Goal: Communication & Community: Answer question/provide support

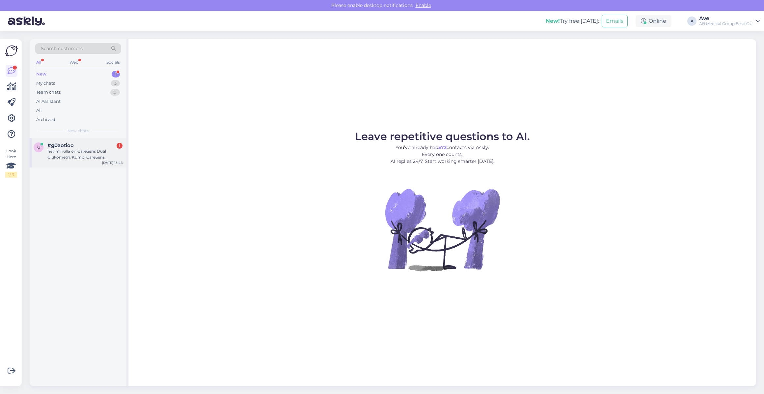
click at [97, 144] on div "#g0aotioo 1" at bounding box center [84, 145] width 75 height 6
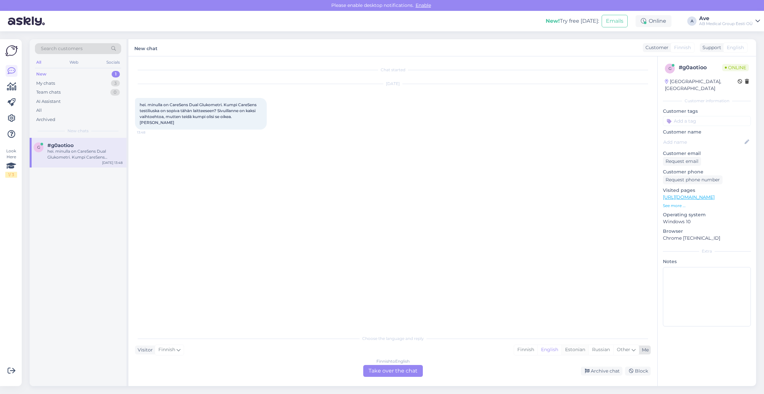
click at [574, 348] on div "Estonian" at bounding box center [575, 350] width 27 height 10
click at [402, 368] on div "Finnish to Estonian Take over the chat" at bounding box center [393, 371] width 60 height 12
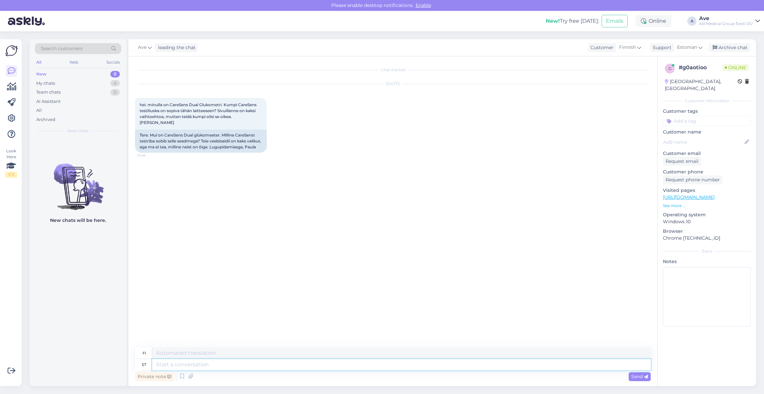
click at [202, 363] on textarea at bounding box center [401, 364] width 499 height 11
type textarea "Tere"
type textarea "Hei"
type textarea "Tere."
type textarea "Hei."
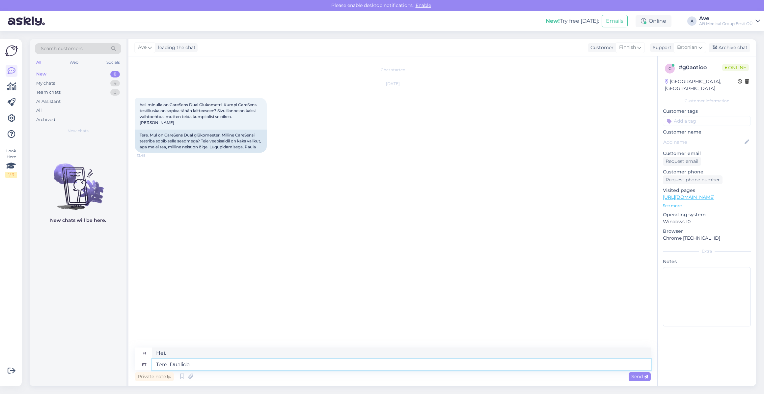
type textarea "Tere. Dualida"
type textarea "Hei, Dualida"
type textarea "Tere. Dualida sobib"
type textarea "Hei. Dualida sopii."
type textarea "Tere. Dualida sobib Pro"
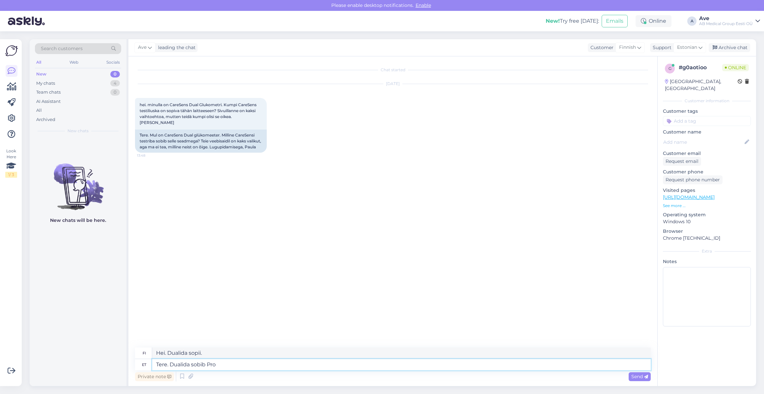
type textarea "Hei. Dualida sopii Prolle"
type textarea "Tere. Dualida sobib Pro Strip"
type textarea "Hei. Dualida sopii Pro Stripille"
type textarea "Tere. Dualida sobib Pro Strip ribad"
type textarea "Hei. Dualida sopii Pro Strip -nauhoille"
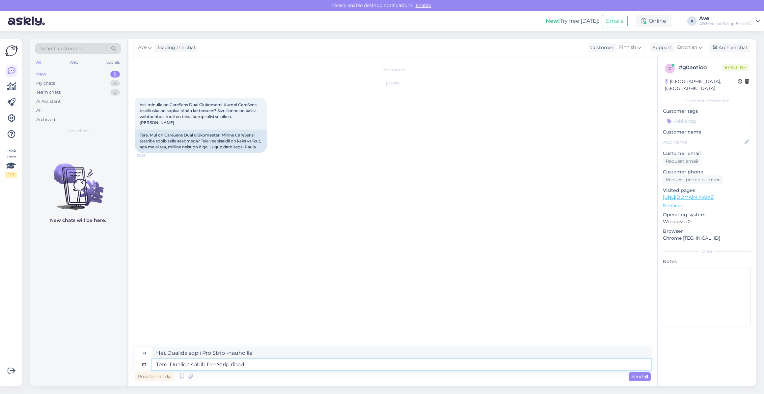
click at [186, 364] on textarea "Tere. Dualida sobib Pro Strip ribad" at bounding box center [401, 364] width 499 height 11
type textarea "Tere. Dualiga sobib Pro Strip ribad"
type textarea "Hei. Dual on yhteensopiva Pro Strip -nauhojen kanssa"
click at [262, 364] on textarea "Tere. Dualiga sobib Pro Strip ribad" at bounding box center [401, 364] width 499 height 11
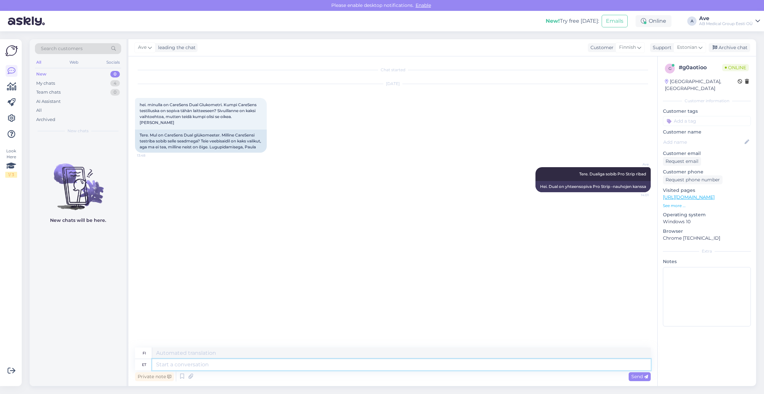
paste textarea "[URL][DOMAIN_NAME]"
type textarea "[URL][DOMAIN_NAME]"
type textarea "see"
type textarea "tämä"
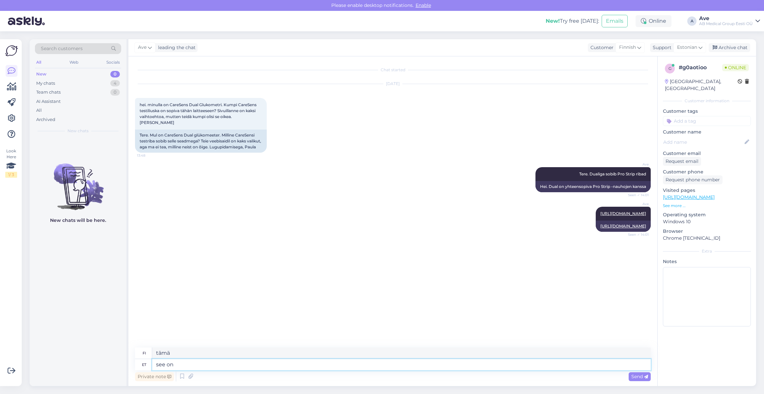
type textarea "see on"
type textarea "tämä on"
type textarea "see on vere"
type textarea "tämä on verta"
type textarea "see on veresuhkr"
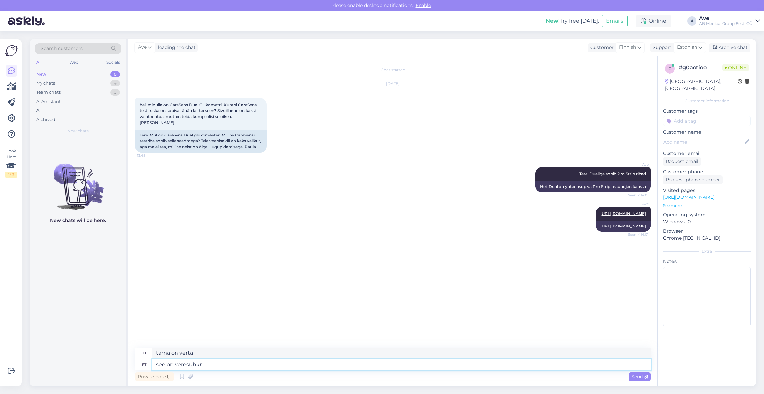
type textarea "tämä on verensokeria"
type textarea "see on veresuhkru mõõtm"
type textarea "tämä on verensokerin mittaus"
type textarea "see on veresuhkru mõõtmiseks"
type textarea "tämä on verensokerin mittaamiseen"
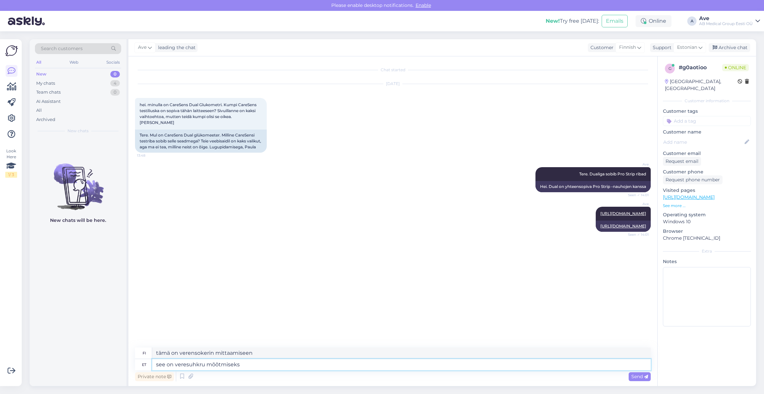
click at [158, 365] on textarea "see on veresuhkru mõõtmiseks" at bounding box center [401, 364] width 499 height 11
type textarea "See on veresuhkru mõõtmiseks"
type textarea "Tämä on verensokerin mittaamiseen."
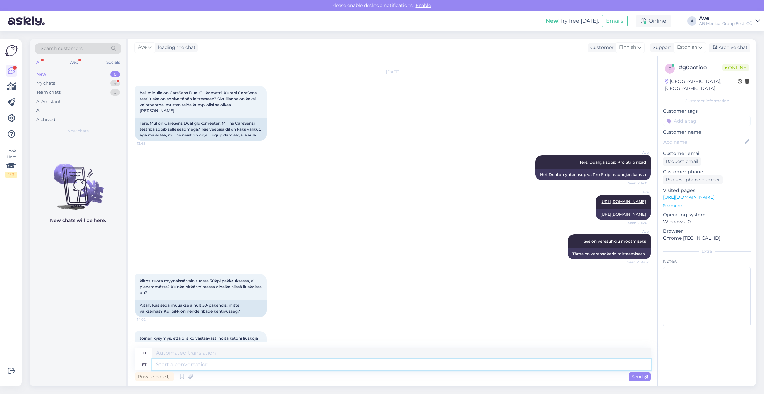
scroll to position [75, 0]
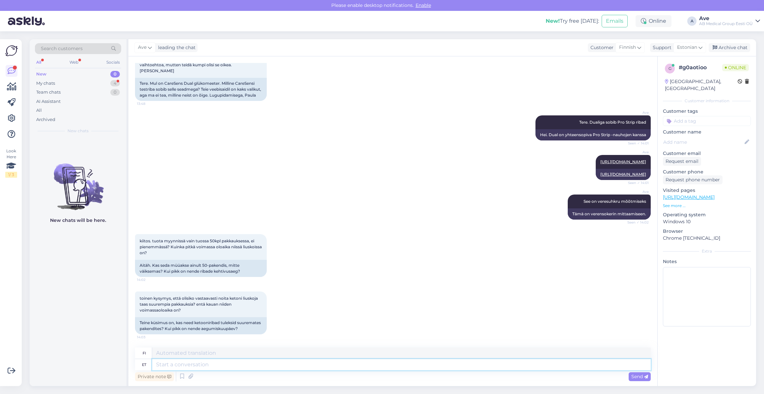
click at [191, 364] on textarea at bounding box center [401, 364] width 499 height 11
type textarea "jah"
type textarea "kyllä"
type textarea "jah need o"
type textarea "kyllä ​​nämä"
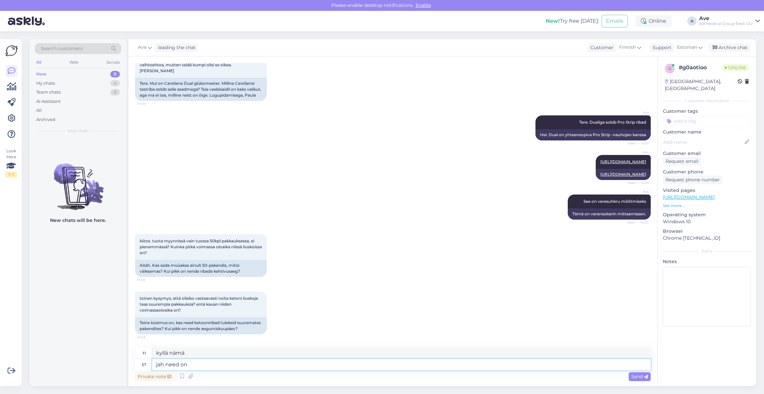
type textarea "jah need on"
type textarea "kyllä ​​ne ovat"
type textarea "jah need on pakidud"
type textarea "kyllä, ne ovat pakattuja"
type textarea "jah need on pakidud 50kaupa j"
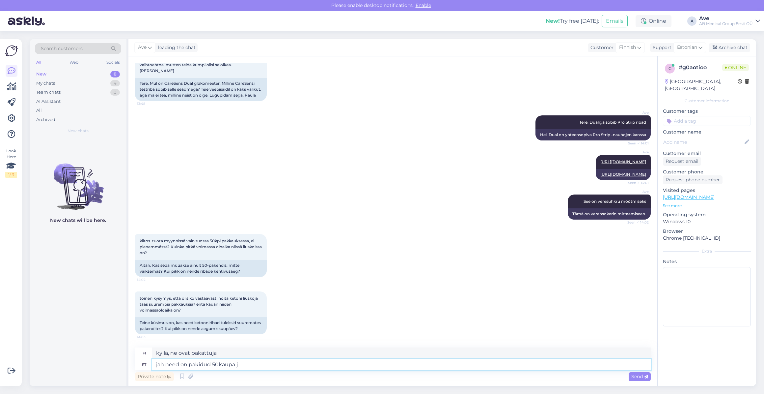
type textarea "kyllä, ne on pakattu 50 kappaleen pakkauksiin"
type textarea "jah need on pakidud 50kaupa ja a"
type textarea "kyllä, ne on pakattu 50 kappaleen pakkauksiin ja"
type textarea "jah need on pakidud 50kaupa ja aegumine o"
type textarea "kyllä, ne on pakattu 50 kappaleen pakkauksiin ja viimeinen käyttöpäivämäärä"
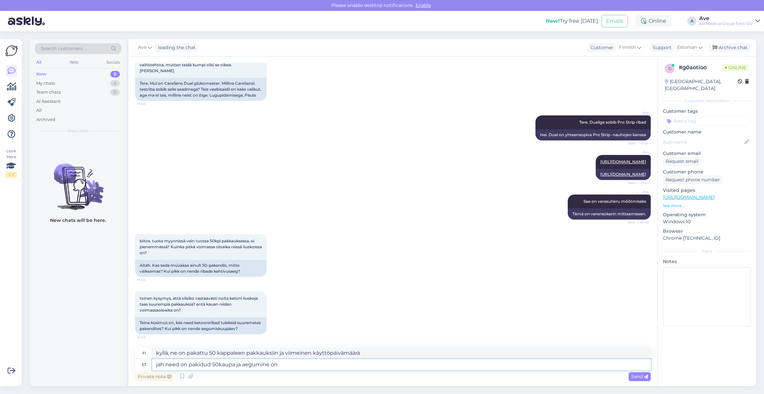
type textarea "jah need on pakidud 50kaupa ja aegumine on"
paste textarea "[DATE]"
type textarea "kyllä, ne on pakattu 50 kappaleen pakkauksiin ja viimeinen käyttöpäivä on"
type textarea "jah need on pakidud 50kaupa ja aegumine on [DATE]"
type textarea "kyllä, ne on pakattu 50 kappaleen pakkauksiin ja viimeinen käyttöpäivä on [DATE]"
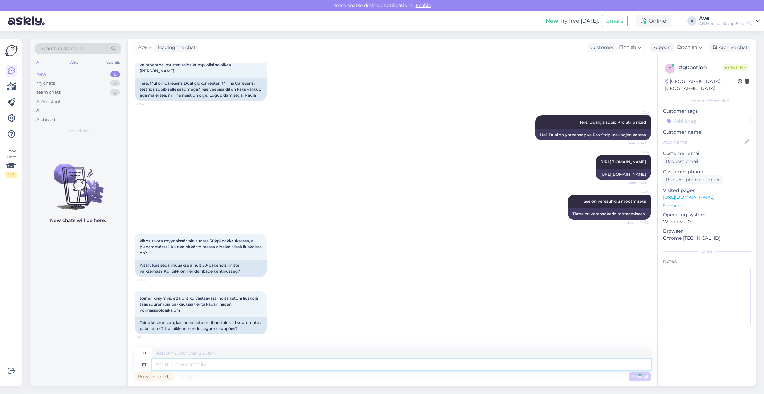
scroll to position [121, 0]
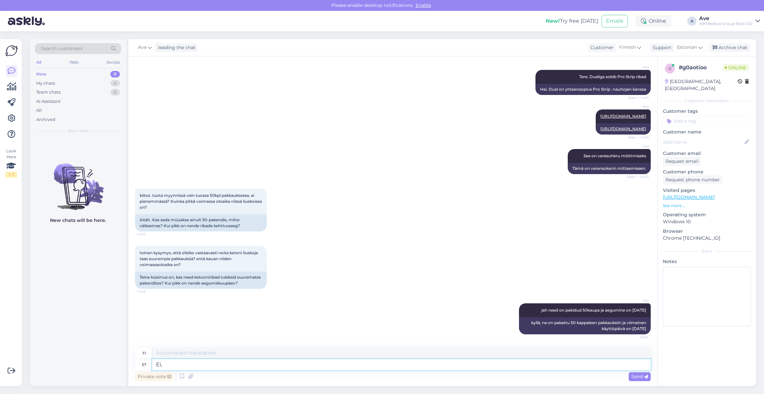
type textarea "Ei,"
type textarea "Ei, ket"
type textarea "Ei, kuka?"
type textarea "Ei, ketoribad"
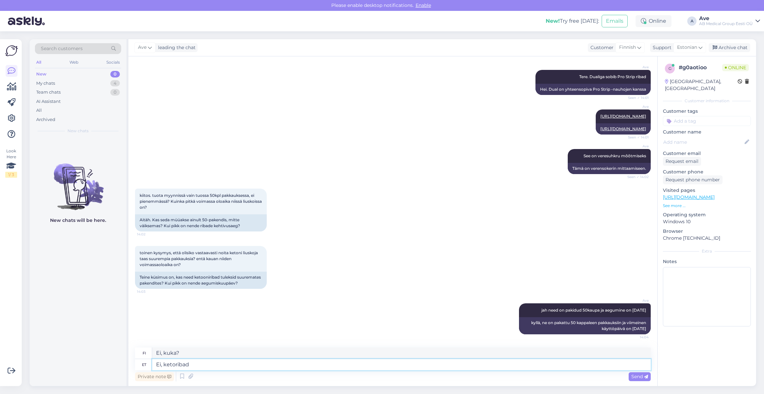
type textarea "Ei, keto-stripsejä"
type textarea "Ei, ketoribad on"
type textarea "Ei, keto-stripsit ovat"
type textarea "Ei, ketoribad on suuremalt ei"
type textarea "Ei, keto-stripsit ovat suurempia"
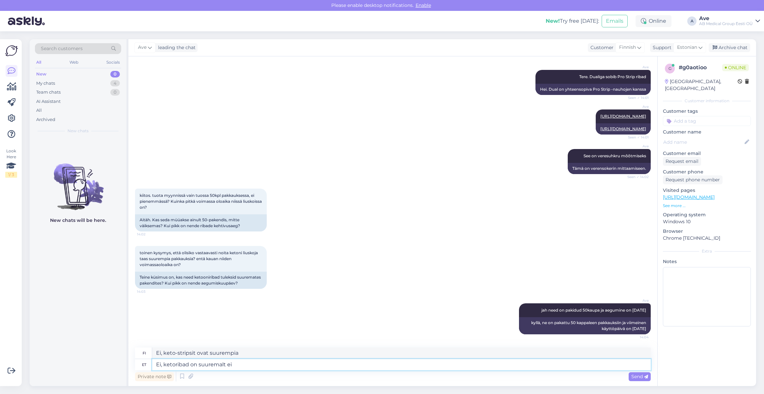
type textarea "Ei, ketoribad on suuremalt ei o"
type textarea "Ei, keto-stripsit ovat isompia."
type textarea "Ei, ketoribad on suuremalt ei ole k"
type textarea "Ei, keto-stripsit eivät ole isompia."
type textarea "Ei, ketoribad on suuremalt ei ole kui"
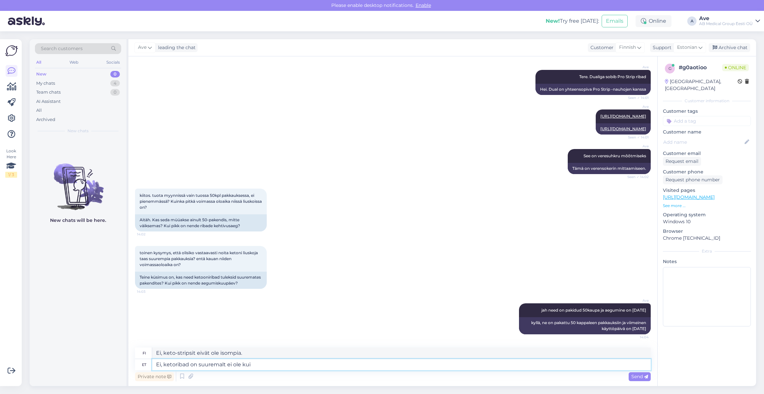
type textarea "Ei, keto-stripsit eivät ole suurempia kuin"
type textarea "Ei, ketoribad on suuremalt ei ole kui 10"
type textarea "Ei, ketostripsit eivät ole suurempia kuin 10 kpl"
type textarea "Ei, ketoribad on suuremalt ei ole kui 10 tükki k"
type textarea "Ei, ketostripsit eivät ole suurempia kuin 10 palaa."
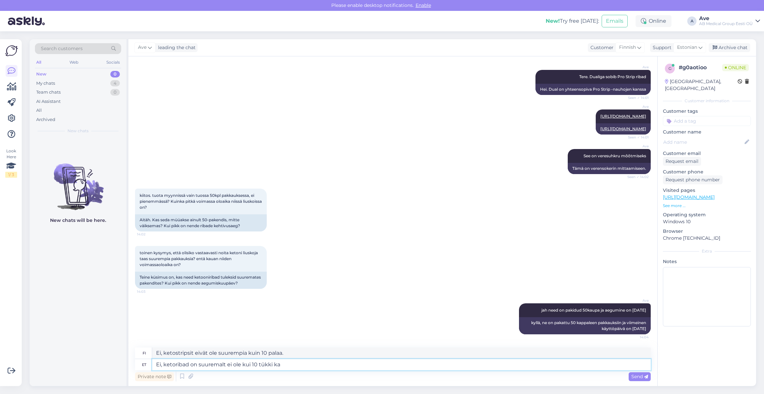
type textarea "Ei, ketoribad on suuremalt ei ole kui 10 tükki kar"
type textarea "Ei, keto-suikaleet eivät ole suurempia kuin 10 kappaletta pakkauksessa."
type textarea "Ei, ketoribad on suuremalt ei ole kui 10 tükki karbis."
type textarea "Ei, laatikossa ei ole enempää kuin 10 keto-suikaletta."
type textarea "Ei, ketoribad on suuremalt ei ole kui 10 tükki karbis. Aegumine o"
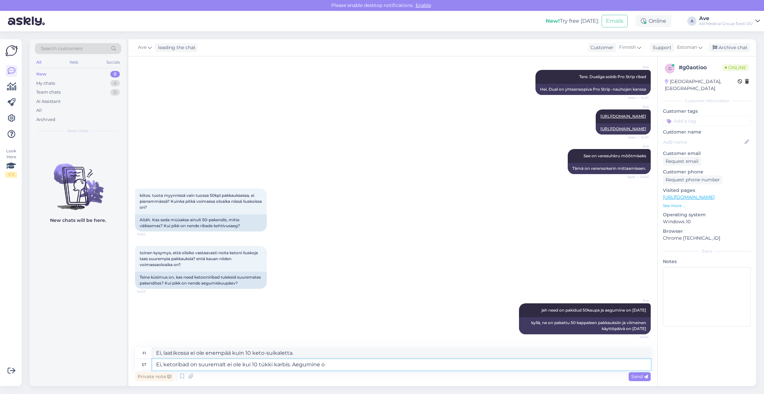
type textarea "Ei, keto-stripsit eivät ole suurempia kuin 10 kappaletta laatikkoa kohden."
type textarea "Ei, ketoribad on suuremalt ei ole kui 10 tükki karbis. Aegumine on"
type textarea "Ei, ketostripsit eivät ole suurempia kuin 10 kappaletta laatikkoa kohden. Viime…"
paste textarea "[DATE]"
type textarea "Ei, ketoribad on suuremalt ei ole kui 10 tükki karbis. Aegumine on [DATE]"
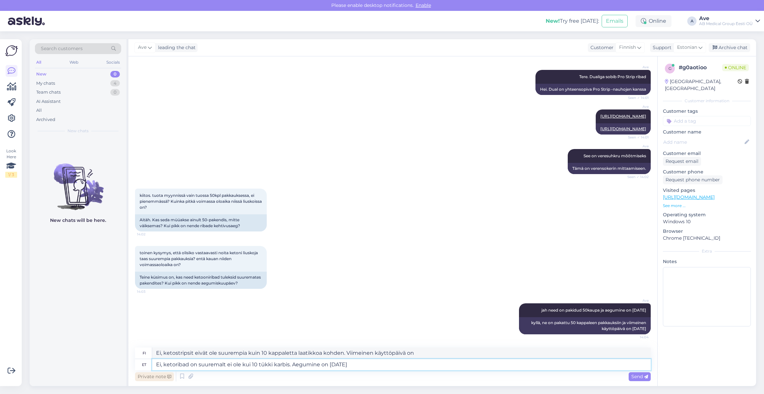
type textarea "Ei, laatikossa ei ole enempää kuin 10 keto-suikaletta. Viimeinen käyttöpäivä on…"
type textarea "Ei, ketoribad on suuremalt ei ole kui 10 tükki karbis. Aegumine on [DATE]"
click at [629, 378] on div "Send" at bounding box center [640, 376] width 22 height 9
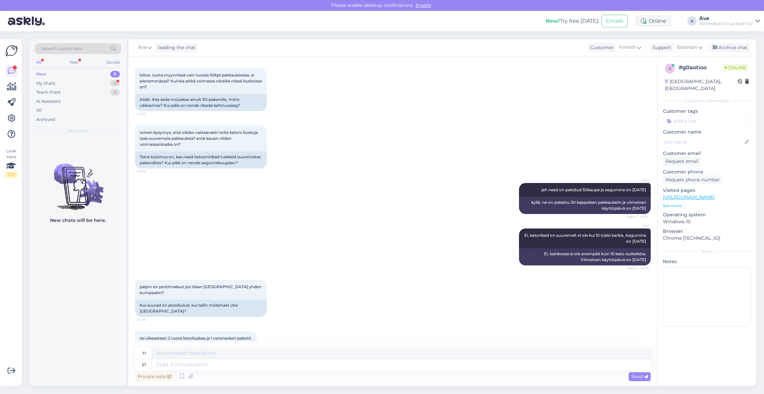
scroll to position [257, 0]
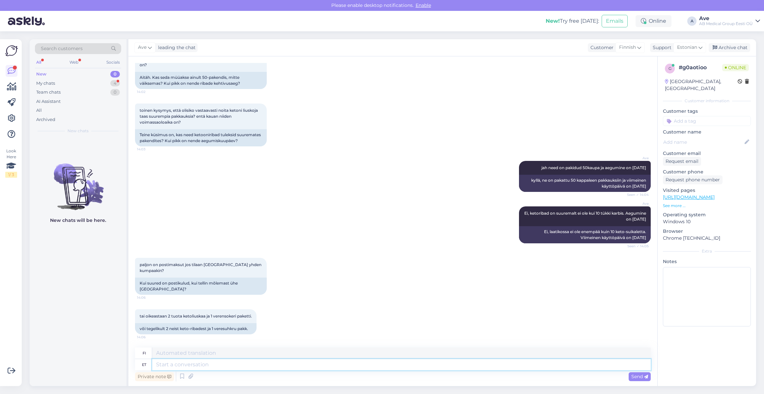
click at [182, 361] on textarea at bounding box center [401, 364] width 499 height 11
type textarea "Itella"
type textarea "Itella pakiautomaati o"
type textarea "Itellan pakettiterminaali"
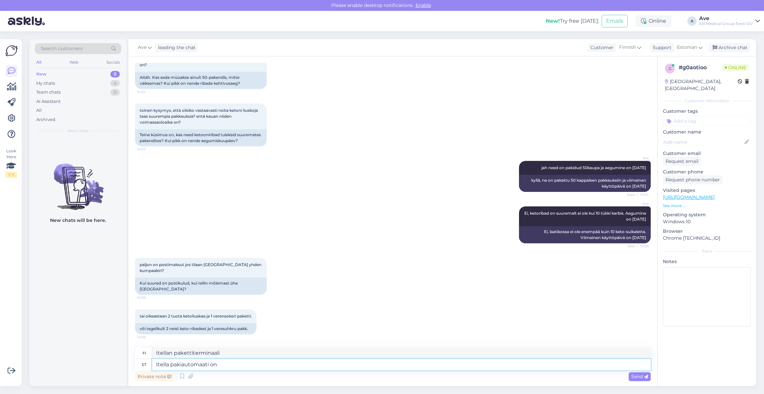
paste textarea "13,59"
type textarea "Itella pakiautomaati on 13,59"
type textarea "Itellan pakettiautomaatit ovat"
type textarea "Itella pakiautomaati on 13,59 j"
type textarea "Itellan pakettiautomaatteja on 13,59."
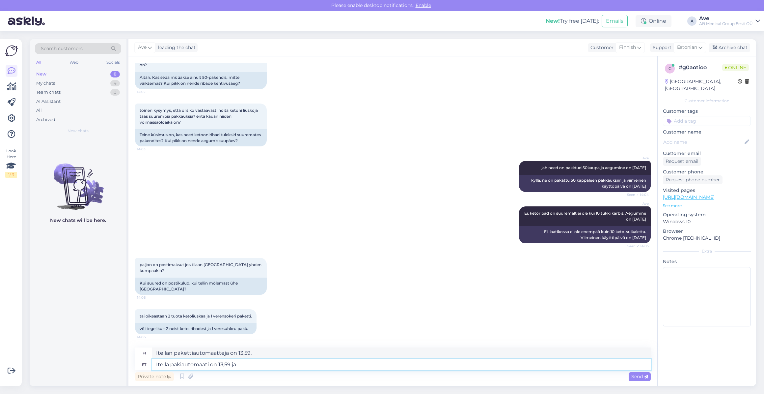
paste textarea "10,52"
type textarea "Itella pakiautomaati on 13,59 ja 10,52"
type textarea "Itellan pakettiautomaatteja on 13,59 ja 10,52."
click at [236, 365] on textarea "Itella pakiautomaati on 13,59 ja 10,52" at bounding box center [401, 364] width 499 height 11
paste textarea "Matkahuolto"
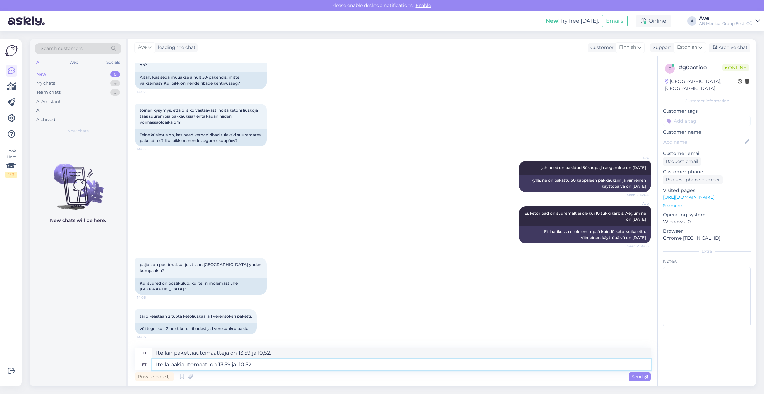
type textarea "Itella pakiautomaati on 13,59 ja Matkahuolto 10,52"
type textarea "Itellan pakettiautomaatti on 13.59 ja Matkahuollon 10.52"
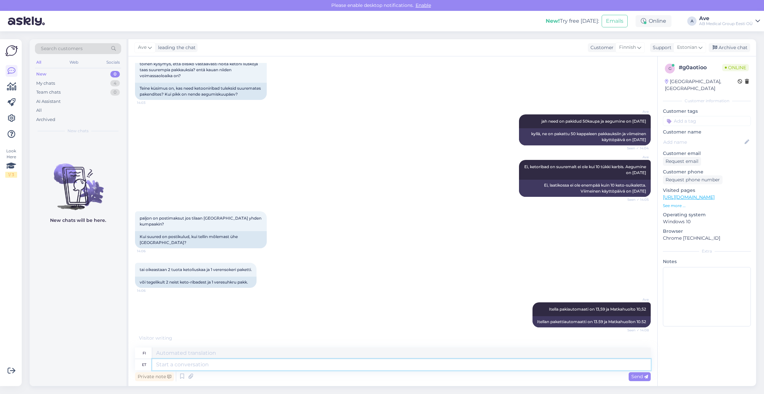
click at [195, 366] on textarea at bounding box center [401, 364] width 499 height 11
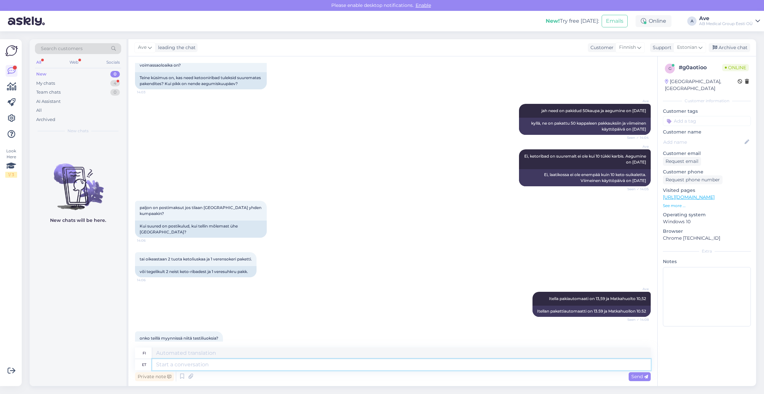
scroll to position [336, 0]
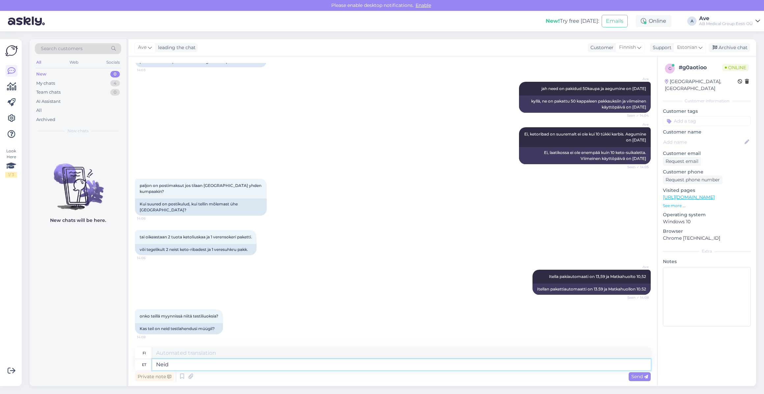
type textarea "Neid m"
type textarea "Niitä"
type textarea "Neid meil"
type textarea "Meillä on ne."
type textarea "Neid meil müügil ei"
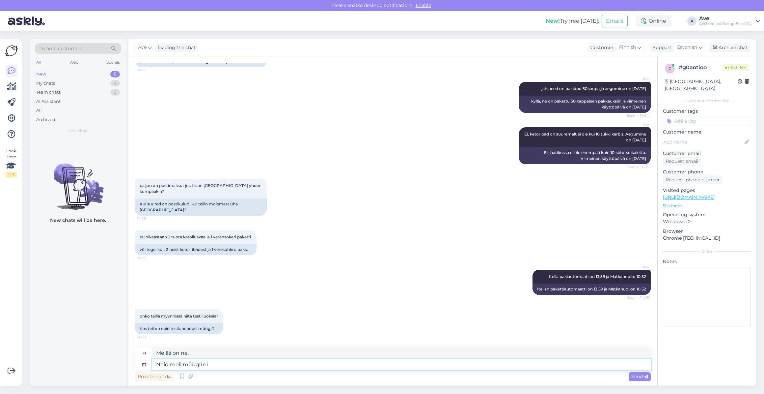
type textarea "Meillä on niitä myynnissä."
type textarea "Neid meil müügil ei ole"
type textarea "Meillä ei ole niitä myynnissä."
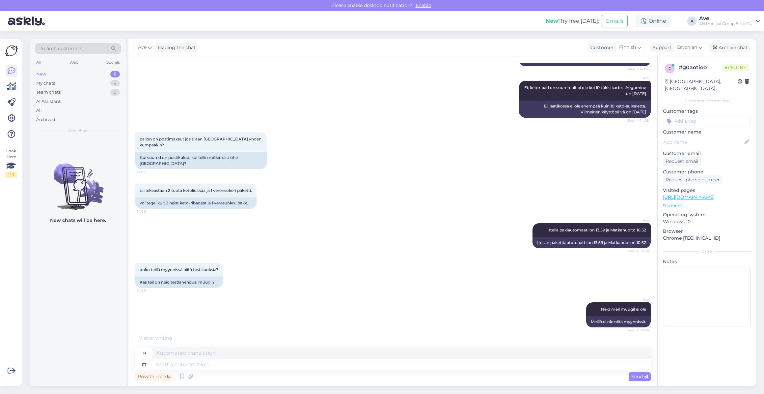
click at [36, 323] on div "New chats will be here." at bounding box center [78, 262] width 97 height 248
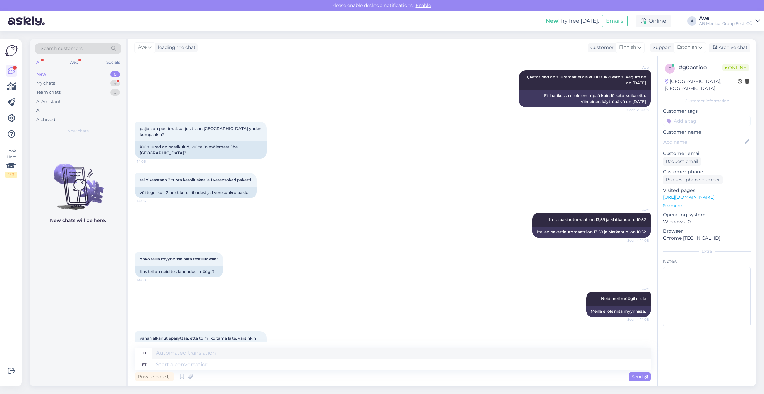
scroll to position [563, 0]
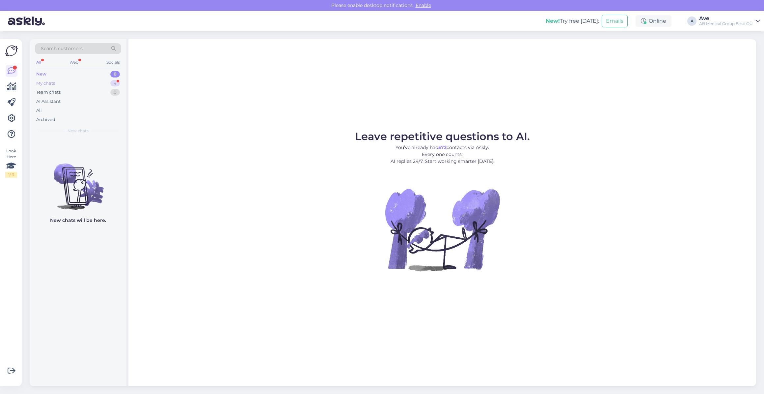
click at [80, 82] on div "My chats 4" at bounding box center [78, 83] width 86 height 9
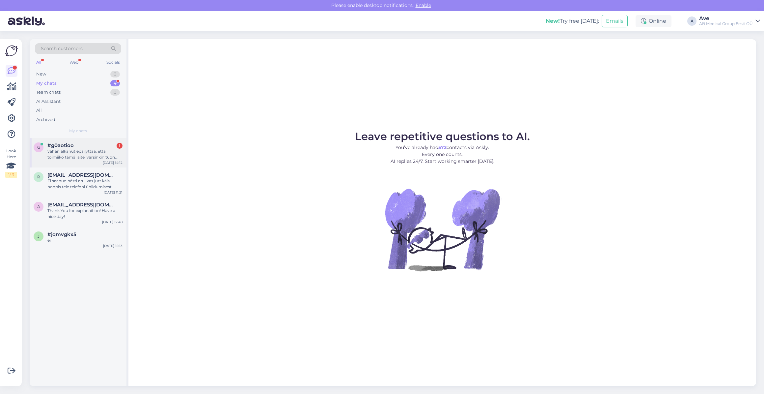
click at [78, 152] on div "vähän alkanut epäilyttää, että toimiiko tämä laite, varsinkin tuon ketomittauks…" at bounding box center [84, 154] width 75 height 12
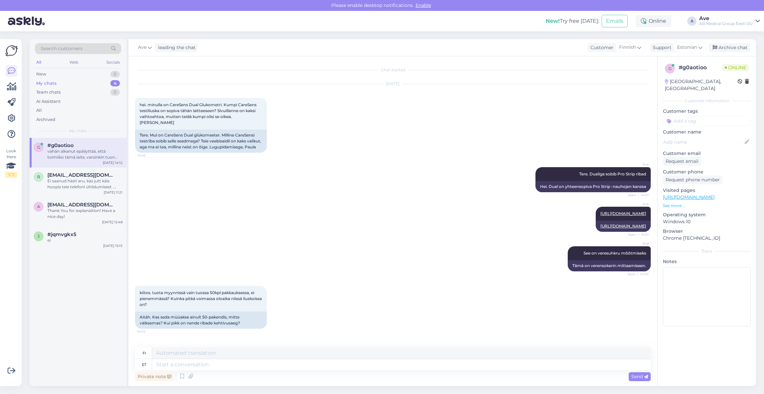
scroll to position [563, 0]
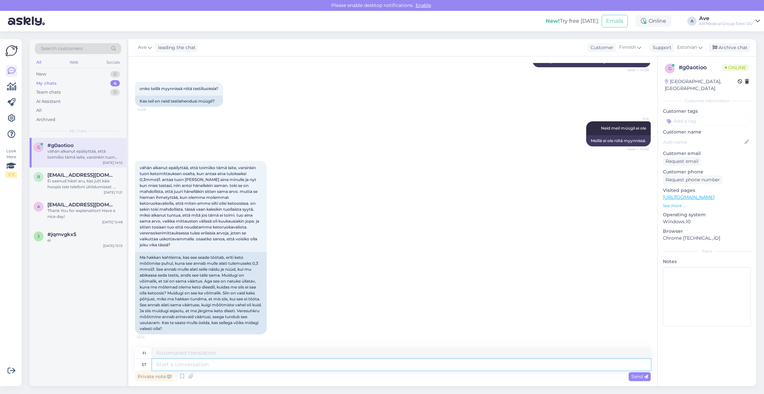
click at [186, 366] on textarea at bounding box center [401, 364] width 499 height 11
type textarea "Kahjuks e"
type textarea "Valitettavasti"
type textarea "Kahjuks ei"
type textarea "Valitettavasti ei"
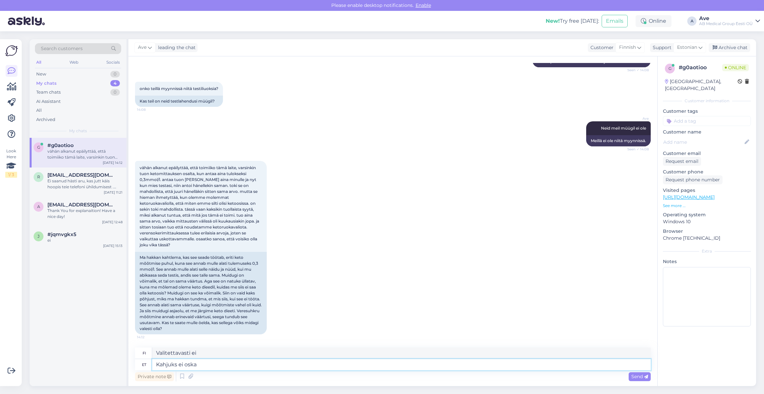
type textarea "Kahjuks ei oska m"
type textarea "Valitettavasti en voi."
type textarea "Kahjuks ei oska ma teile"
type textarea "Valitettavasti en voi kertoa sinulle."
type textarea "Kahjuks ei oska ma teile vastata, k"
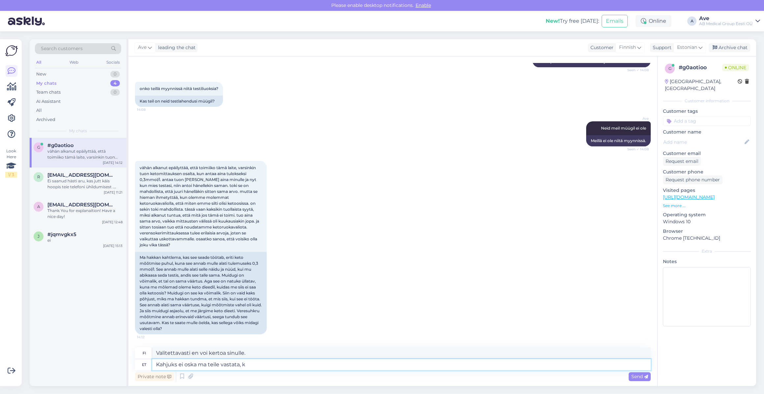
type textarea "Valitettavasti en osaa vastata sinulle,"
type textarea "Kahjuks ei oska ma teile vastata, kui s"
type textarea "Valitettavasti en osaa vastata sinulle, jos"
type textarea "Kahjuks ei oska ma teile vastata, kui soovite"
type textarea "Valitettavasti en voi vastata sinulle, jos haluat."
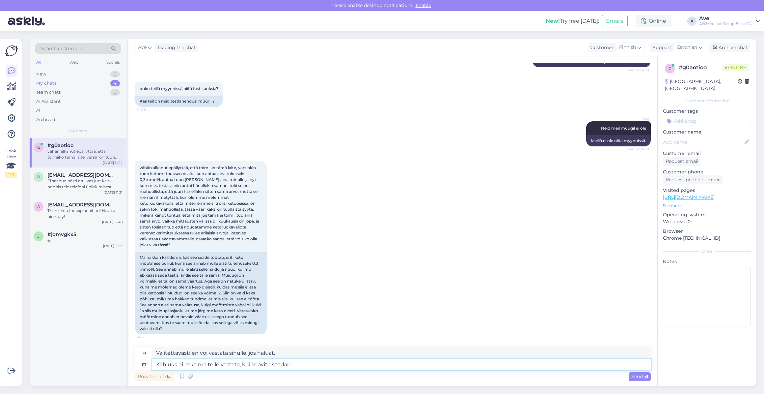
type textarea "Kahjuks ei oska ma teile vastata, kui soovite saadan"
type textarea "Valitettavasti en pysty vastaamaan, voin lähettää jos haluat"
type textarea "Kahjuks ei oska ma teile vastata, kui soovite saadan teie"
type textarea "Valitettavasti en pysty vastaamaan, voin lähettää sinulle jos haluat"
type textarea "Kahjuks ei oska ma teile vastata, kui soovite saadan teie mure"
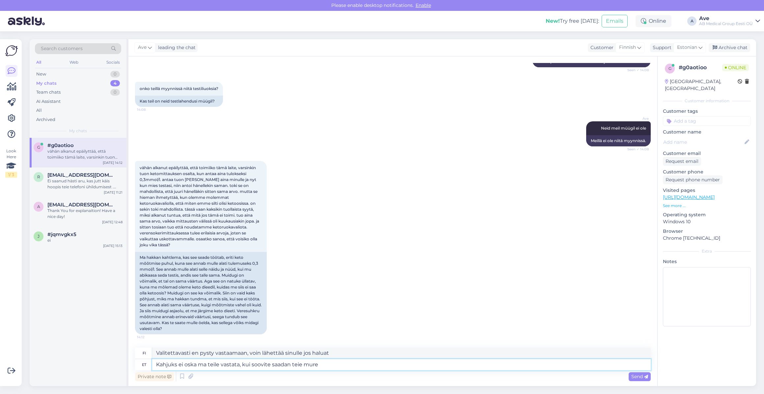
type textarea "Valitettavasti en pysty vastaamaan sinulle, mutta jos haluat, voin lähettää sin…"
type textarea "Kahjuks ei oska ma teile vastata, kui soovite saadan teie mure ed"
type textarea "Valitettavasti en voi vastata sinulle, mutta jos haluat, voin lähettää huolesi …"
type textarea "Kahjuks ei oska ma teile vastata, kui soovite saadan teie mure edasi t"
type textarea "Valitettavasti en pysty vastaamaan, mutta voin välittää huolesi eteenpäin, jos …"
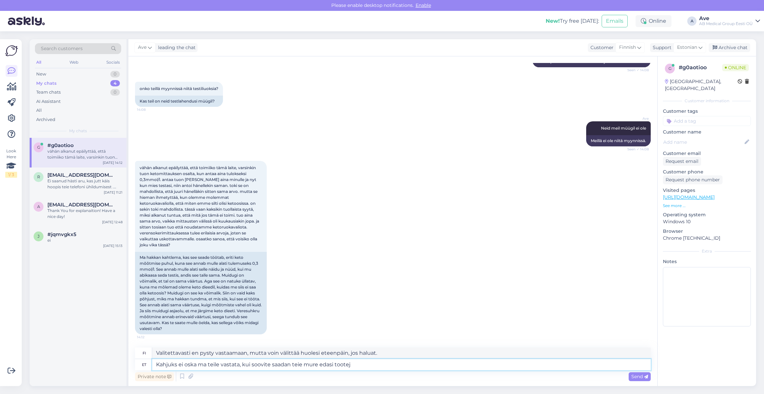
type textarea "Kahjuks ei oska ma teile vastata, kui soovite saadan teie mure edasi tooteju"
type textarea "Valitettavasti en voi vastata sinulle, mutta jos haluat, voin välittää huolesi …"
type textarea "Kahjuks ei oska ma teile vastata, kui soovite saadan teie mure edasi tootejuhil…"
type textarea "Valitettavasti en pysty vastaamaan sinulle, mutta jos haluat, voin välittää huo…"
type textarea "Kahjuks ei oska ma teile vastata, kui soovite saadan teie mure edasi tootejuhil…"
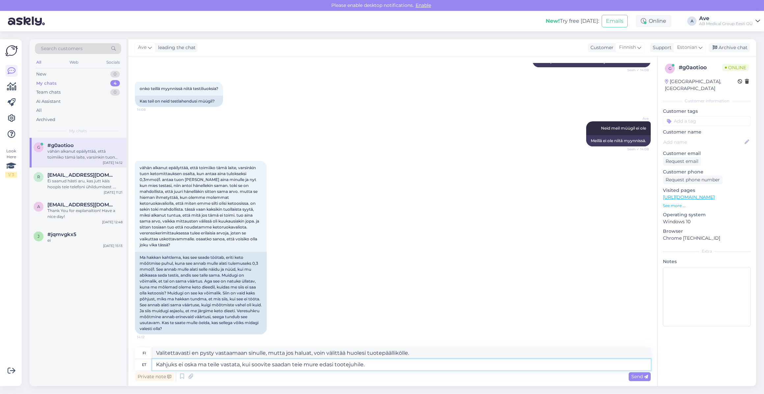
type textarea "Valitettavasti en voi vastata sinulle, mutta jos haluat, voin välittää huolesi …"
type textarea "Kahjuks ei oska ma teile vastata, kui soovite saadan teie mure edasi tootejuhil…"
type textarea "Valitettavasti en voi vastata sinulle, mutta jos haluat, voin välittää huolesi …"
type textarea "Kahjuks ei oska ma teile vastata, kui soovite saadan teie mure edasi tootejuhil…"
type textarea "Valitettavasti en voi vastata sinulle, mutta jos haluat, voin välittää huolesi …"
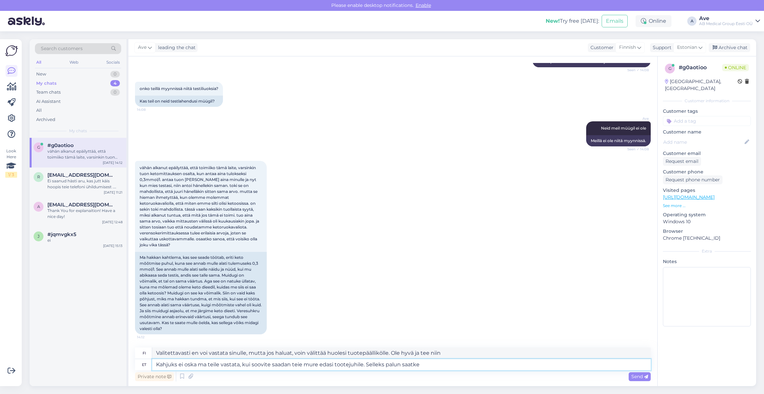
type textarea "Kahjuks ei oska ma teile vastata, kui soovite saadan teie mure edasi tootejuhil…"
type textarea "Valitettavasti en voi vastata sinulle, mutta jos haluat, voin välittää huolesi …"
type textarea "Kahjuks ei oska ma teile vastata, kui soovite saadan teie mure edasi tootejuhil…"
type textarea "Valitettavasti en voi vastata sinulle, mutta jos haluat, voin välittää huolesi …"
type textarea "Kahjuks ei oska ma teile vastata, kui soovite saadan teie mure edasi tootejuhil…"
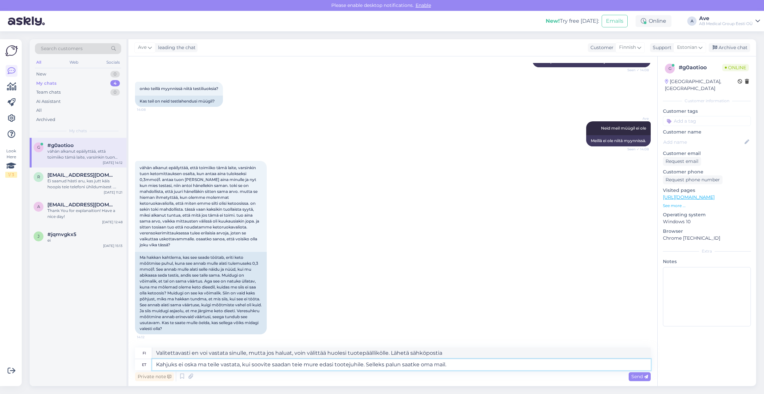
type textarea "Valitettavasti en voi vastata sinulle, mutta jos haluat, voin välittää huolesi …"
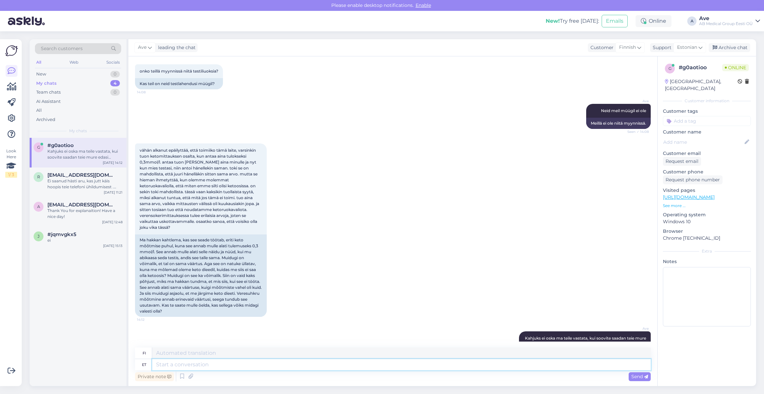
scroll to position [620, 0]
